Goal: Obtain resource: Download file/media

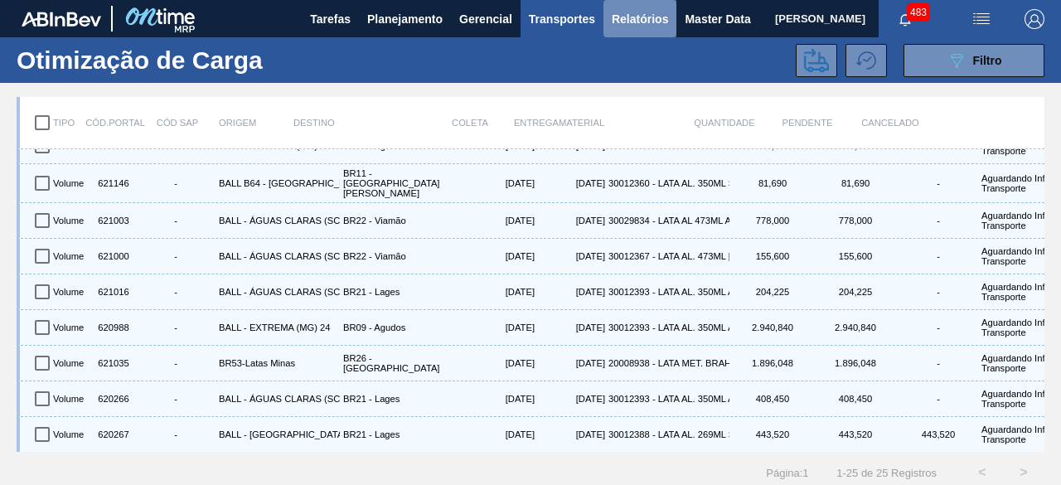
click at [638, 26] on span "Relatórios" at bounding box center [640, 19] width 56 height 20
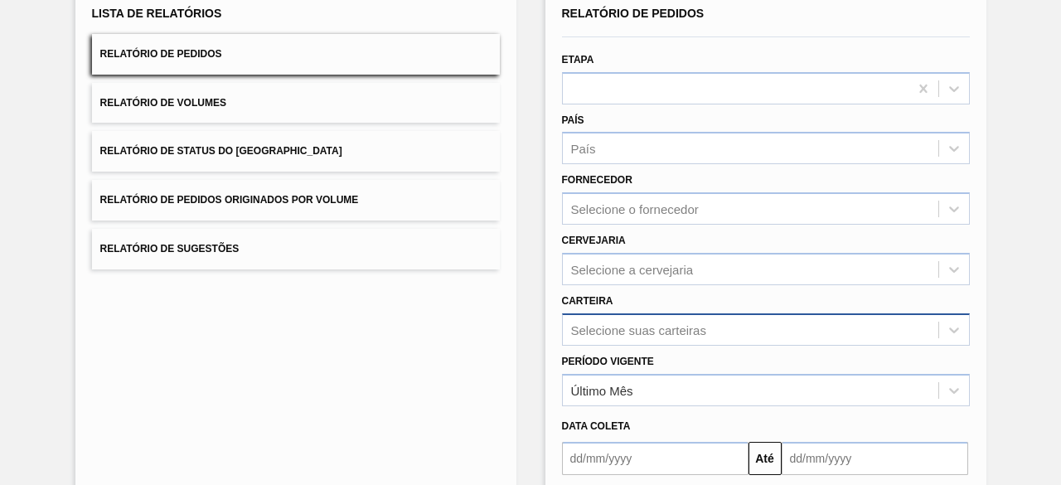
scroll to position [244, 0]
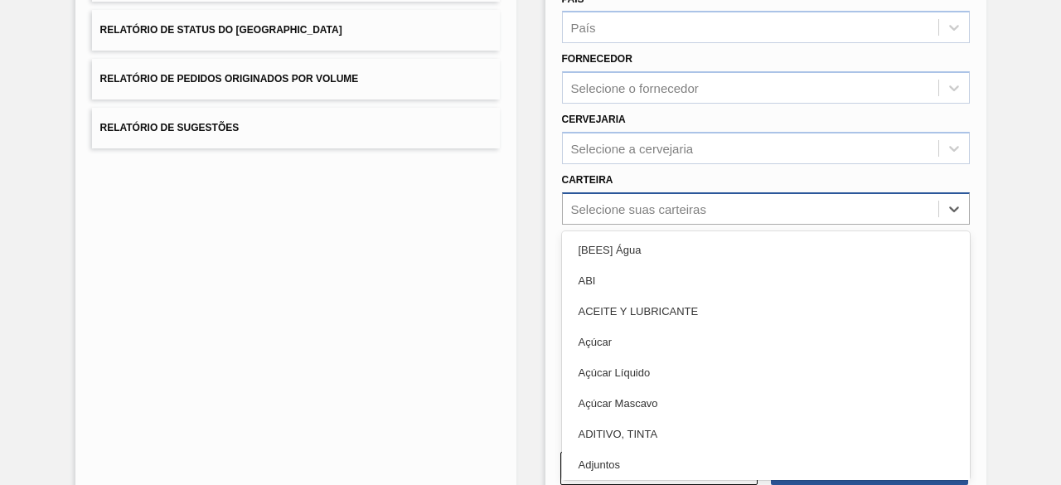
click at [673, 225] on div "option Açúcar focused, 4 of 101. 101 results available. Use Up and Down to choo…" at bounding box center [766, 208] width 408 height 32
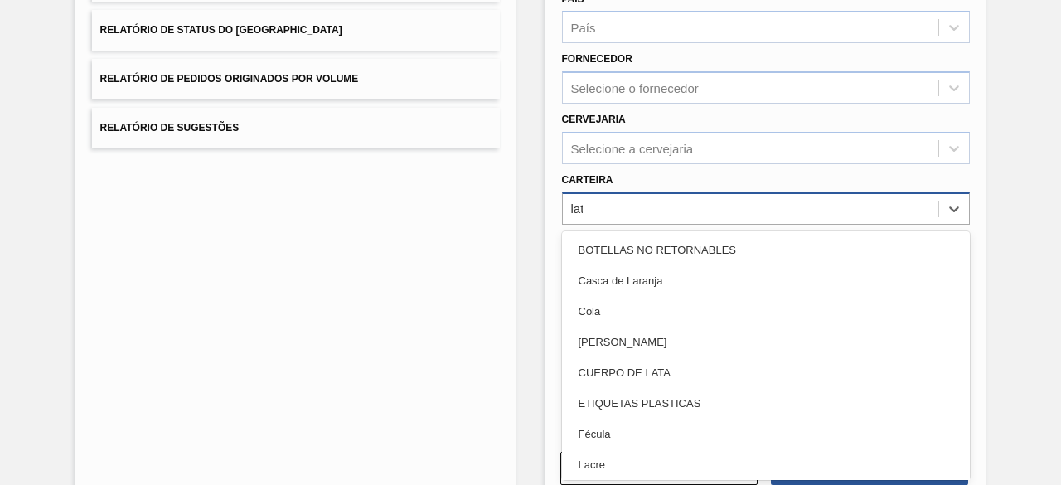
type input "lata"
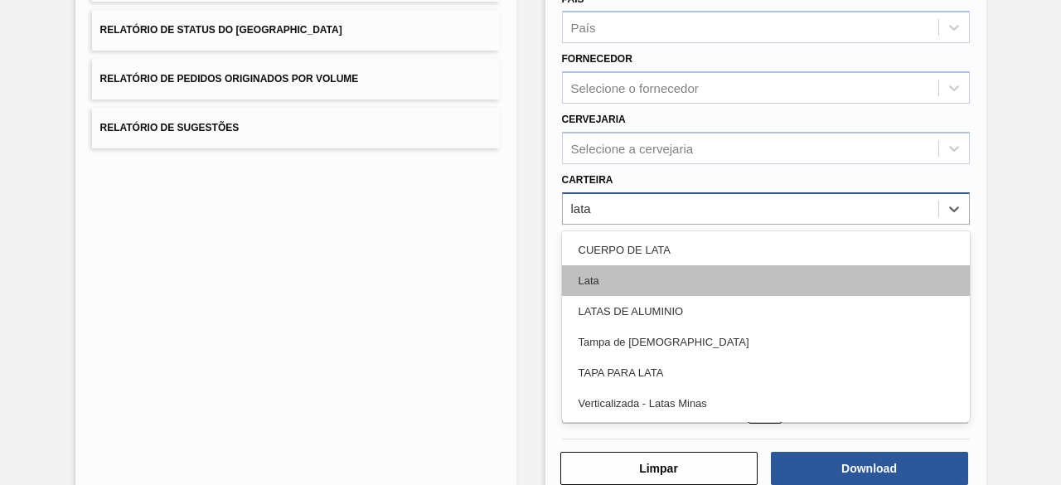
click at [642, 283] on div "Lata" at bounding box center [766, 280] width 408 height 31
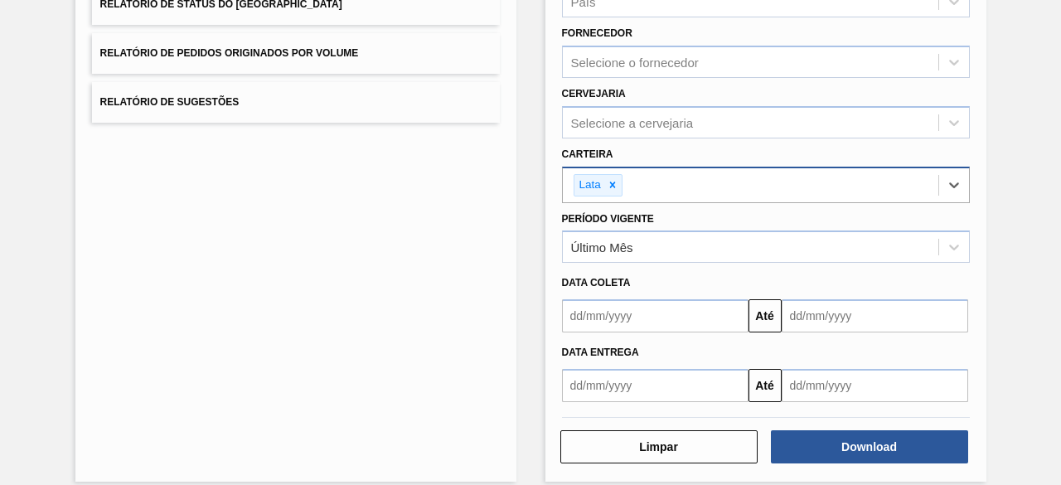
scroll to position [284, 0]
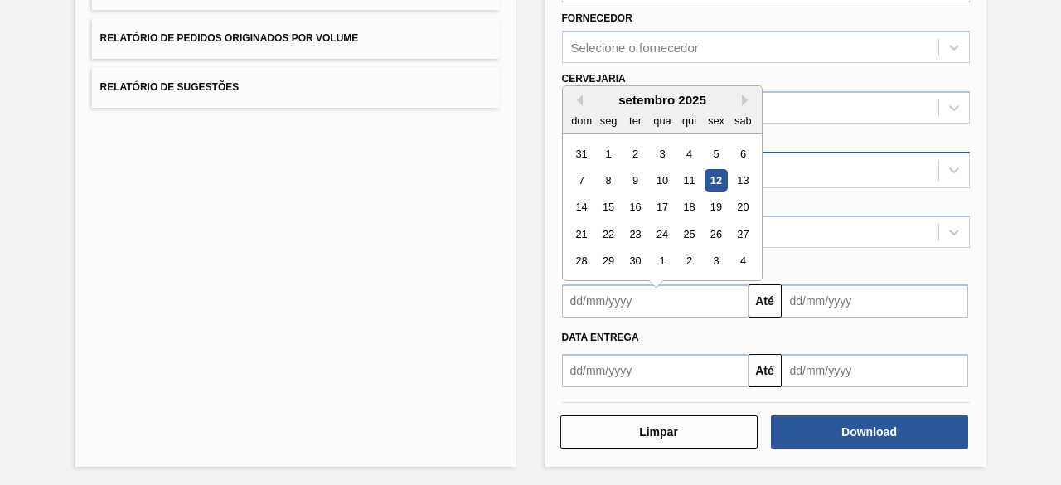
click at [643, 297] on input "text" at bounding box center [655, 300] width 187 height 33
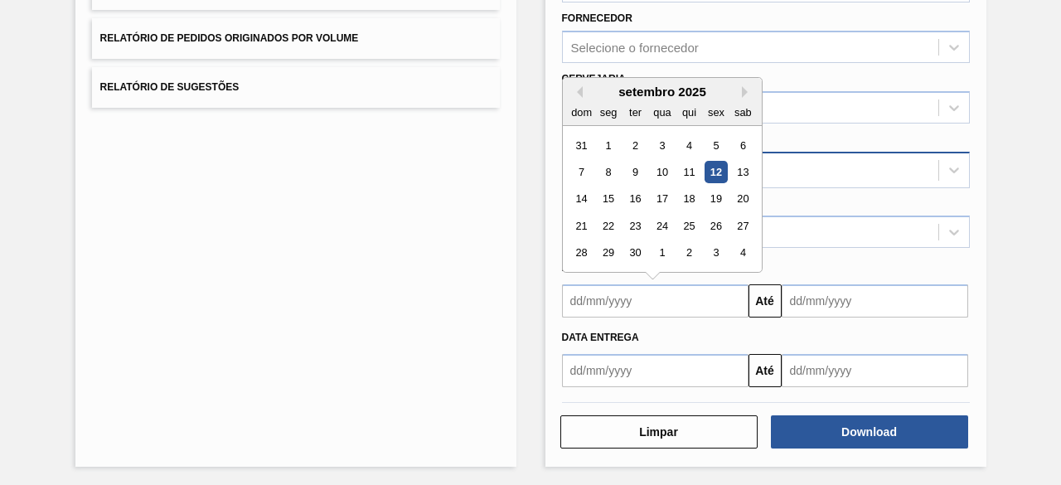
click at [720, 170] on div "12" at bounding box center [716, 172] width 22 height 22
type input "[DATE]"
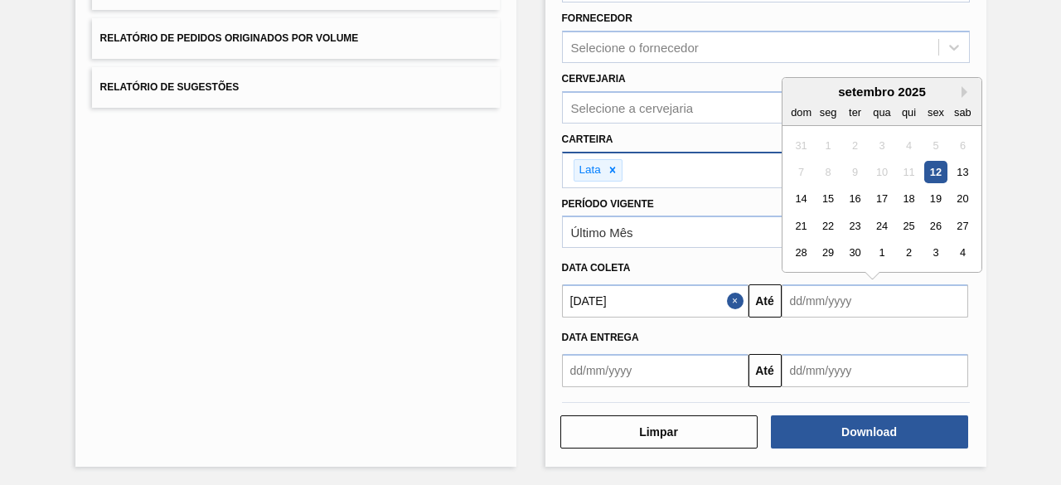
click at [816, 304] on input "text" at bounding box center [875, 300] width 187 height 33
click at [853, 188] on div "16" at bounding box center [854, 199] width 22 height 22
type input "[DATE]"
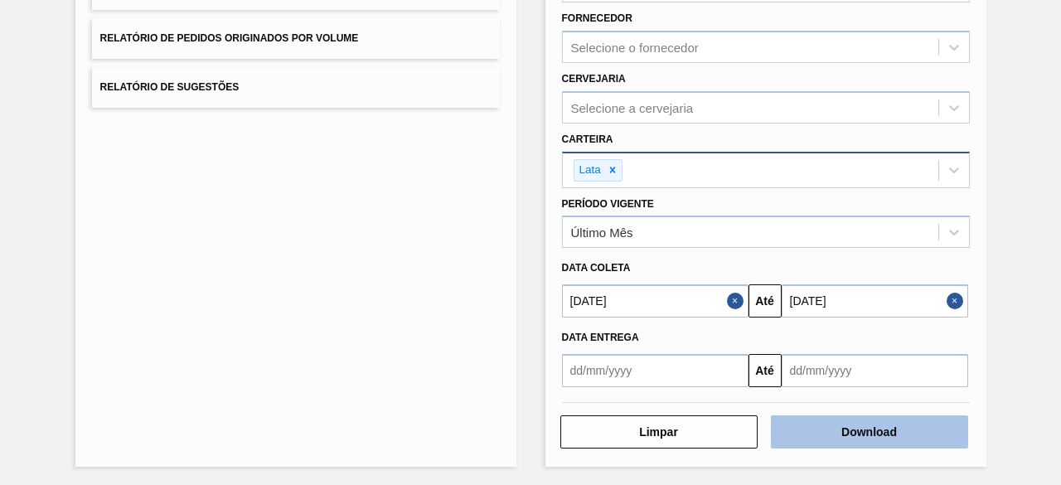
click at [851, 437] on button "Download" at bounding box center [869, 431] width 197 height 33
